Goal: Task Accomplishment & Management: Manage account settings

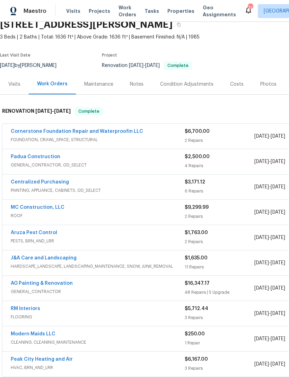
scroll to position [32, 0]
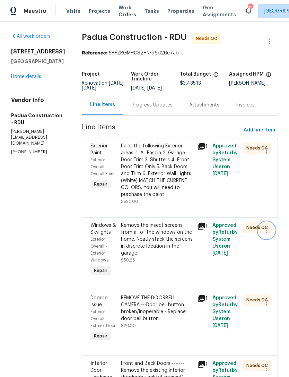
click at [267, 226] on icon "button" at bounding box center [267, 230] width 8 height 8
click at [268, 226] on li "Cancel" at bounding box center [270, 223] width 27 height 11
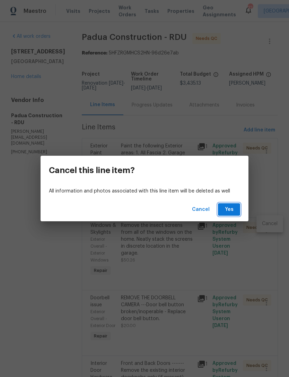
click at [231, 208] on span "Yes" at bounding box center [229, 209] width 11 height 9
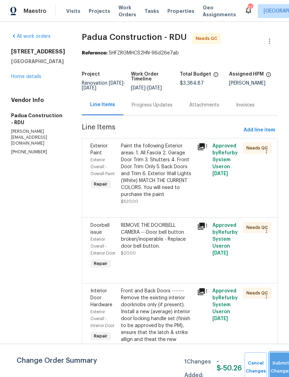
click at [278, 360] on button "Submit Changes" at bounding box center [281, 367] width 22 height 30
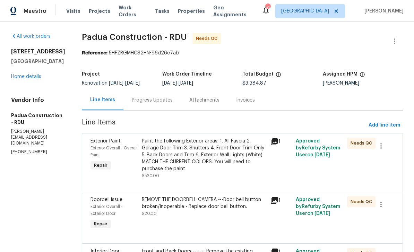
click at [28, 79] on link "Home details" at bounding box center [26, 76] width 30 height 5
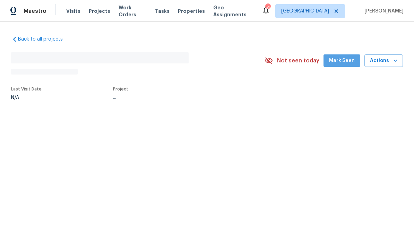
click at [289, 59] on span "Mark Seen" at bounding box center [342, 61] width 26 height 9
click at [289, 58] on span "Mark Seen" at bounding box center [342, 61] width 26 height 9
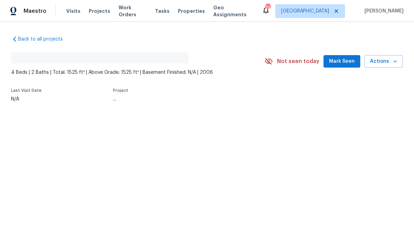
click at [289, 60] on span "Mark Seen" at bounding box center [342, 61] width 26 height 9
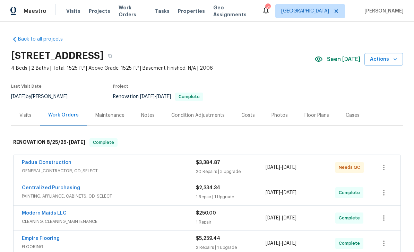
click at [278, 117] on div "Photos" at bounding box center [280, 115] width 16 height 7
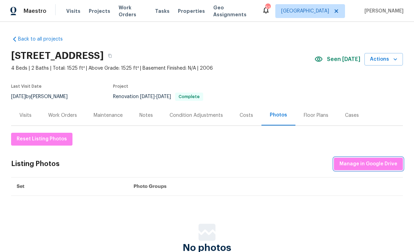
click at [289, 166] on span "Manage in Google Drive" at bounding box center [368, 164] width 58 height 9
click at [289, 164] on span "Manage in Google Drive" at bounding box center [368, 164] width 58 height 9
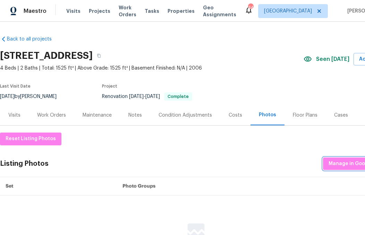
click at [289, 162] on span "Manage in Google Drive" at bounding box center [357, 164] width 58 height 9
click at [54, 117] on div "Work Orders" at bounding box center [51, 115] width 29 height 7
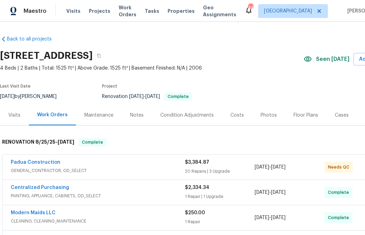
click at [44, 162] on link "Padua Construction" at bounding box center [36, 162] width 50 height 5
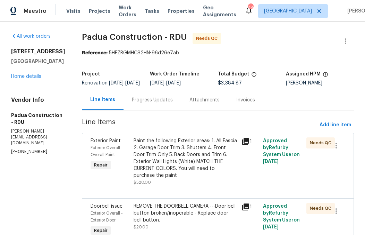
click at [197, 167] on div "Paint the following Exterior areas: 1. All Fascia 2. Garage Door Trim 3. Shutte…" at bounding box center [186, 159] width 104 height 42
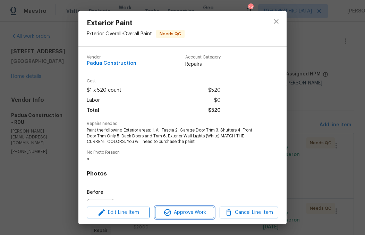
click at [193, 216] on span "Approve Work" at bounding box center [184, 213] width 54 height 9
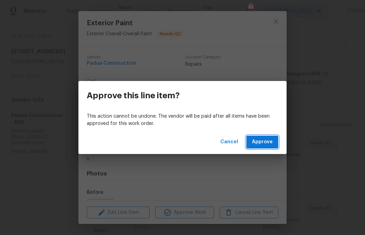
click at [268, 146] on span "Approve" at bounding box center [262, 142] width 21 height 9
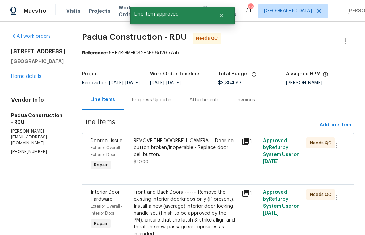
click at [199, 158] on div "REMOVE THE DOORBELL CAMERA ---Door bell button broken/inoperable - Replace door…" at bounding box center [186, 148] width 104 height 21
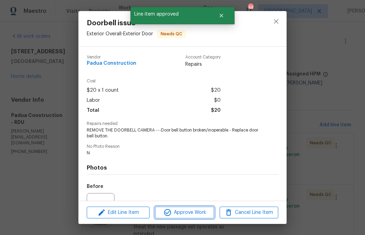
click at [196, 213] on span "Approve Work" at bounding box center [184, 213] width 54 height 9
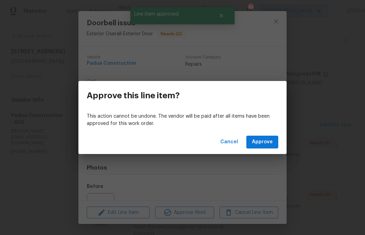
click at [265, 143] on span "Approve" at bounding box center [262, 142] width 21 height 9
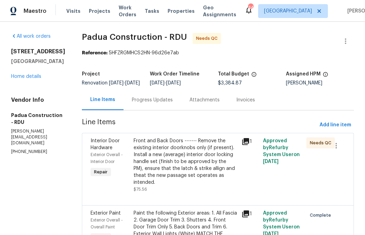
click at [184, 168] on div "Front and Back Doors ------- Remove the existing interior doorknobs only (if pr…" at bounding box center [186, 162] width 104 height 49
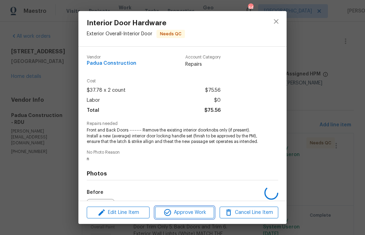
click at [195, 212] on span "Approve Work" at bounding box center [184, 213] width 54 height 9
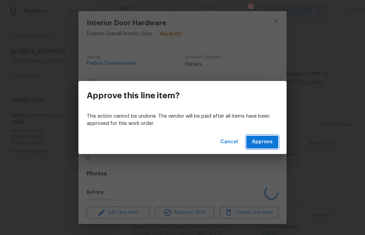
click at [265, 144] on span "Approve" at bounding box center [262, 142] width 21 height 9
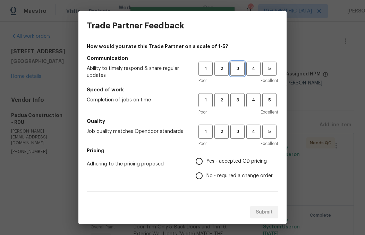
click at [238, 71] on span "3" at bounding box center [237, 69] width 13 height 8
click at [238, 102] on span "3" at bounding box center [237, 100] width 13 height 8
click at [236, 136] on button "3" at bounding box center [237, 132] width 14 height 14
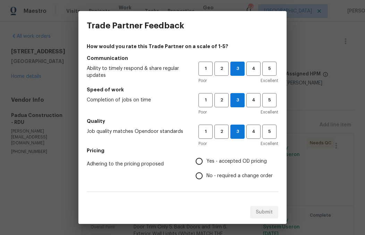
click at [202, 175] on input "No - required a change order" at bounding box center [199, 176] width 15 height 15
radio input "true"
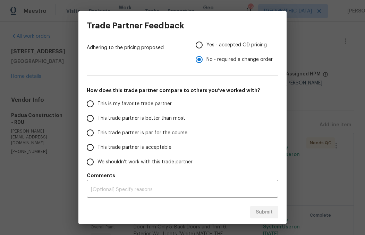
scroll to position [117, 0]
click at [97, 147] on input "This trade partner is acceptable" at bounding box center [90, 147] width 15 height 15
click at [272, 213] on span "Submit" at bounding box center [264, 212] width 17 height 9
radio input "true"
radio input "false"
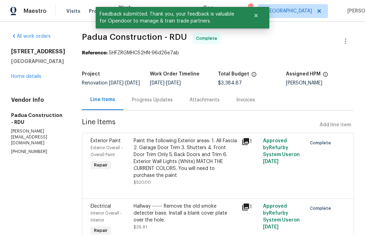
click at [21, 65] on h5 "[GEOGRAPHIC_DATA]" at bounding box center [38, 61] width 54 height 7
click at [28, 79] on link "Home details" at bounding box center [26, 76] width 30 height 5
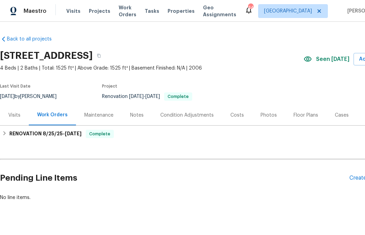
scroll to position [0, 1]
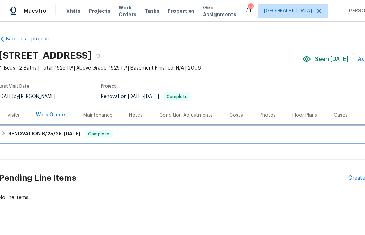
click at [43, 139] on div "RENOVATION [DATE] - [DATE] Complete" at bounding box center [195, 134] width 392 height 17
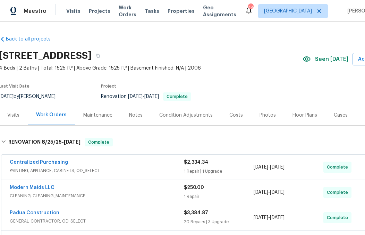
click at [33, 215] on link "Padua Construction" at bounding box center [35, 213] width 50 height 5
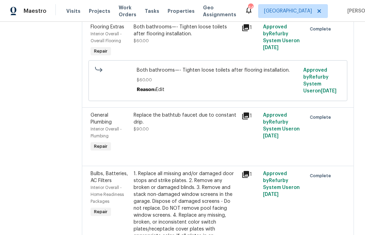
scroll to position [779, 0]
click at [161, 112] on div "Replace the bathtub faucet due to constant drip." at bounding box center [186, 119] width 104 height 14
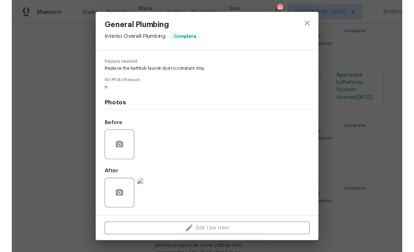
scroll to position [68, 0]
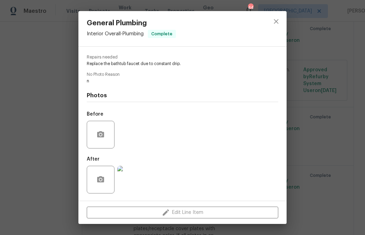
click at [140, 180] on img at bounding box center [131, 180] width 28 height 28
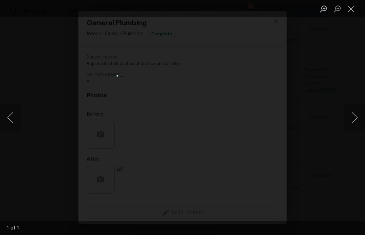
click at [187, 75] on img "Lightbox" at bounding box center [183, 117] width 132 height 85
click at [289, 12] on button "Close lightbox" at bounding box center [351, 9] width 14 height 12
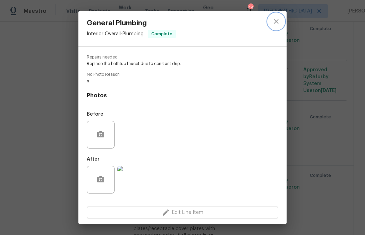
click at [276, 21] on icon "close" at bounding box center [276, 21] width 5 height 5
